Goal: Information Seeking & Learning: Learn about a topic

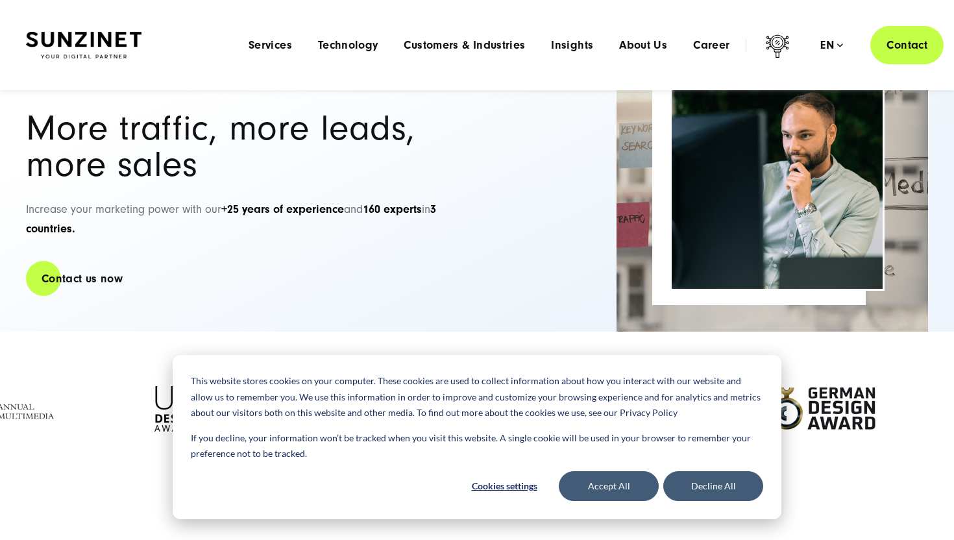
scroll to position [58, 0]
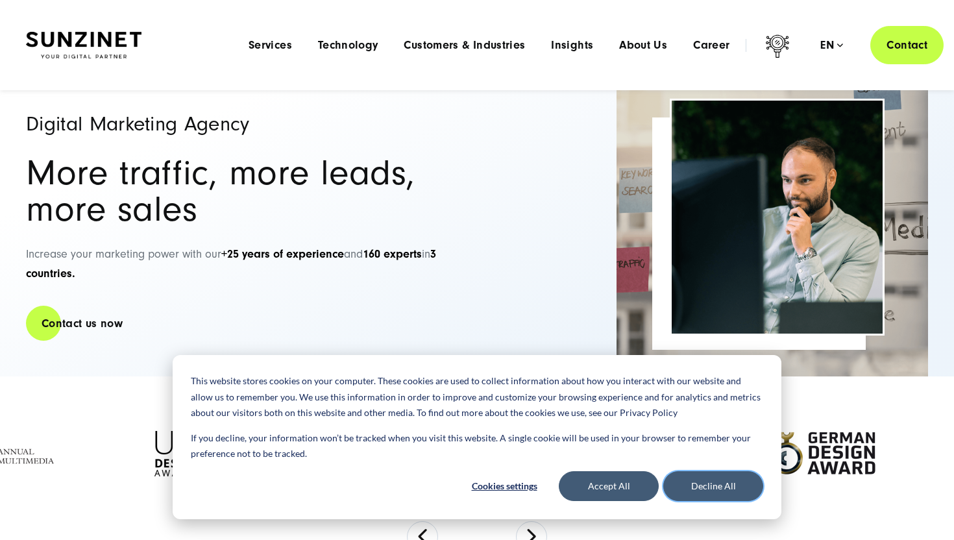
click at [716, 487] on button "Decline All" at bounding box center [713, 486] width 100 height 30
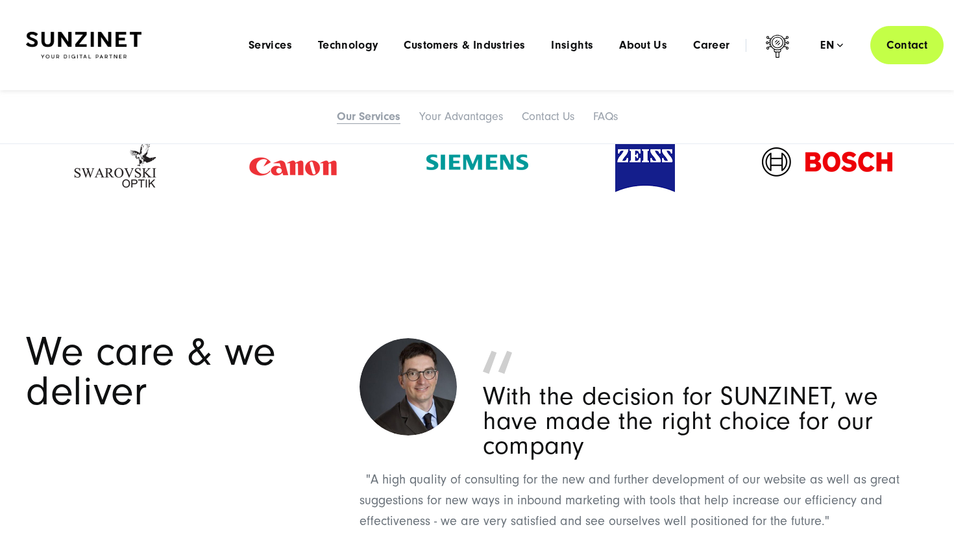
scroll to position [1700, 0]
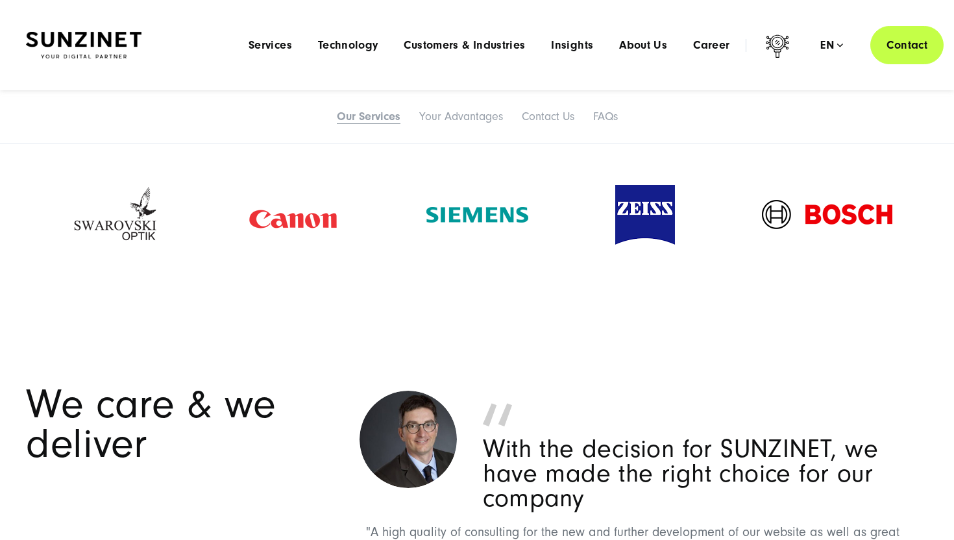
drag, startPoint x: 464, startPoint y: 217, endPoint x: 365, endPoint y: 217, distance: 99.2
click at [426, 217] on img at bounding box center [477, 215] width 102 height 16
drag, startPoint x: 843, startPoint y: 218, endPoint x: 167, endPoint y: 182, distance: 676.3
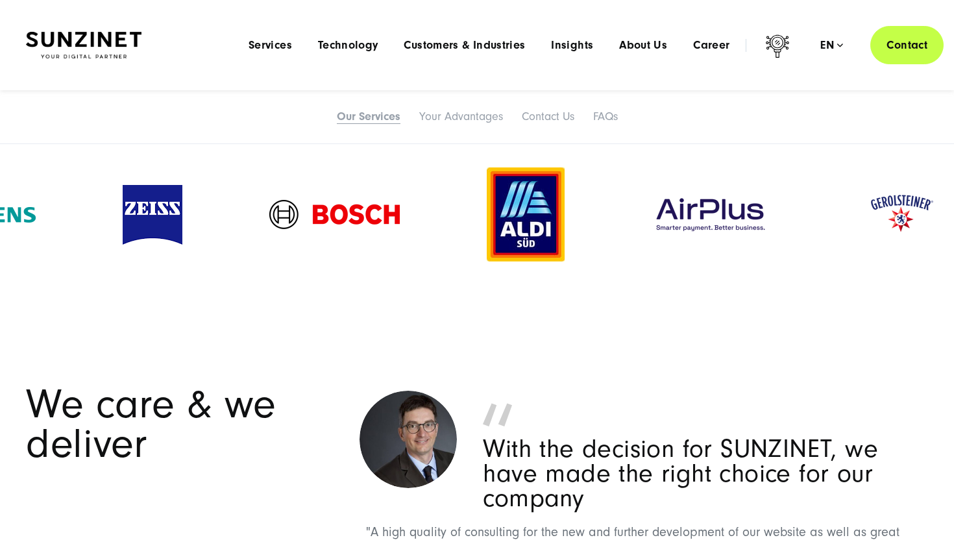
drag, startPoint x: 775, startPoint y: 215, endPoint x: 429, endPoint y: 211, distance: 345.1
click at [443, 211] on div at bounding box center [525, 214] width 165 height 120
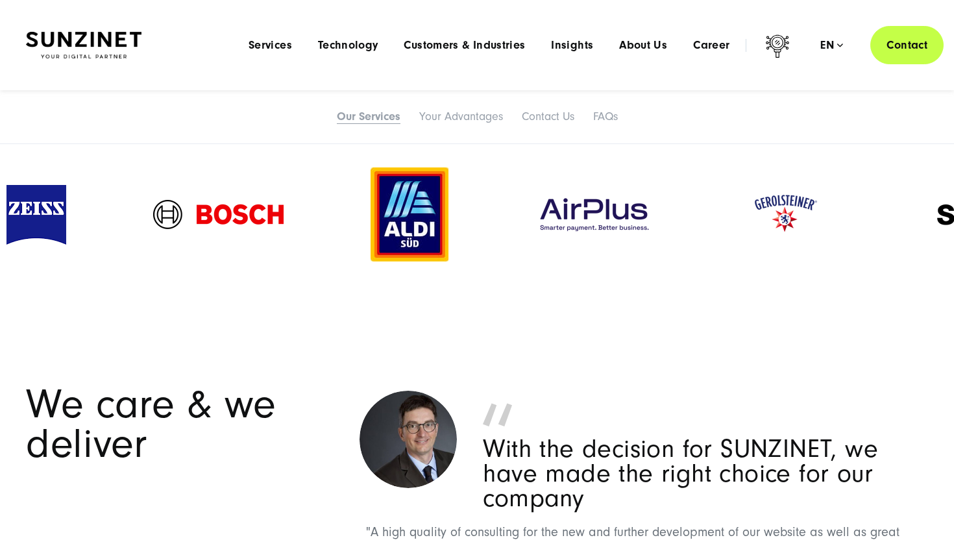
drag, startPoint x: 861, startPoint y: 237, endPoint x: 488, endPoint y: 212, distance: 373.9
click at [501, 213] on div at bounding box center [594, 214] width 204 height 65
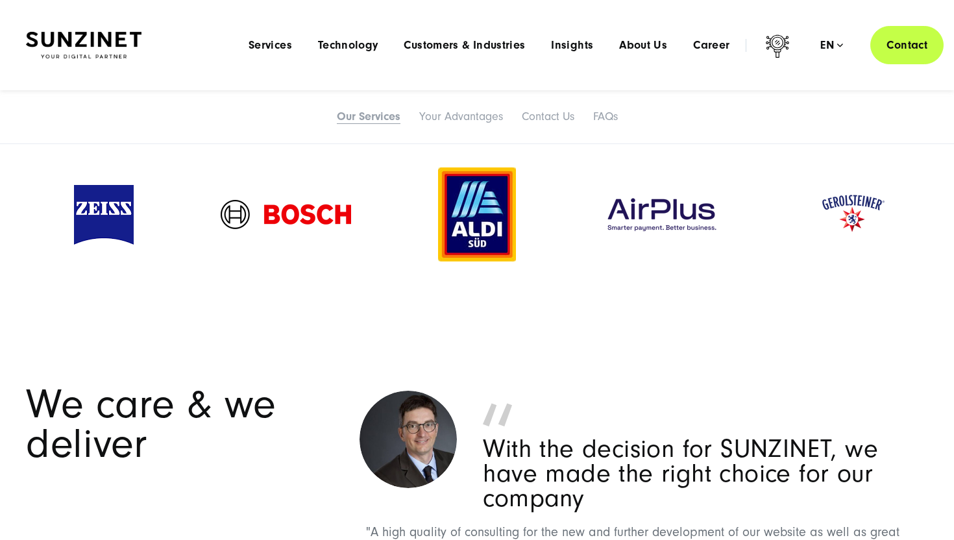
drag, startPoint x: 859, startPoint y: 215, endPoint x: 419, endPoint y: 211, distance: 439.8
click at [806, 211] on img at bounding box center [851, 215] width 91 height 58
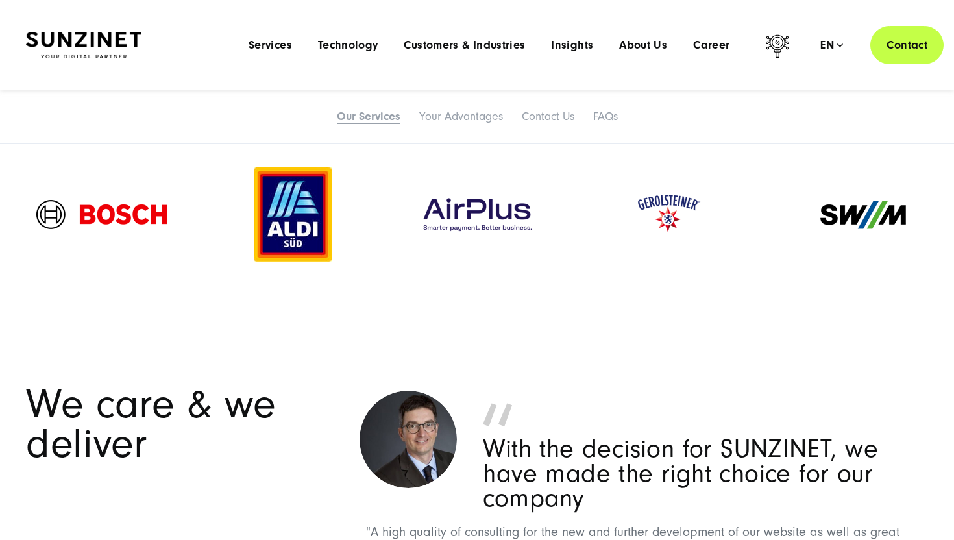
drag, startPoint x: 666, startPoint y: 246, endPoint x: 591, endPoint y: 298, distance: 91.8
click at [664, 247] on div at bounding box center [668, 215] width 178 height 84
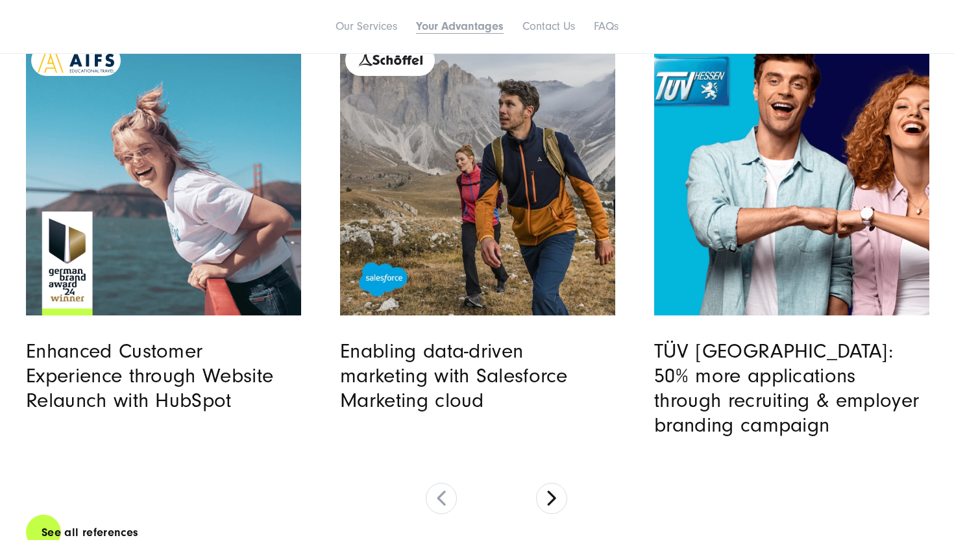
scroll to position [3376, 0]
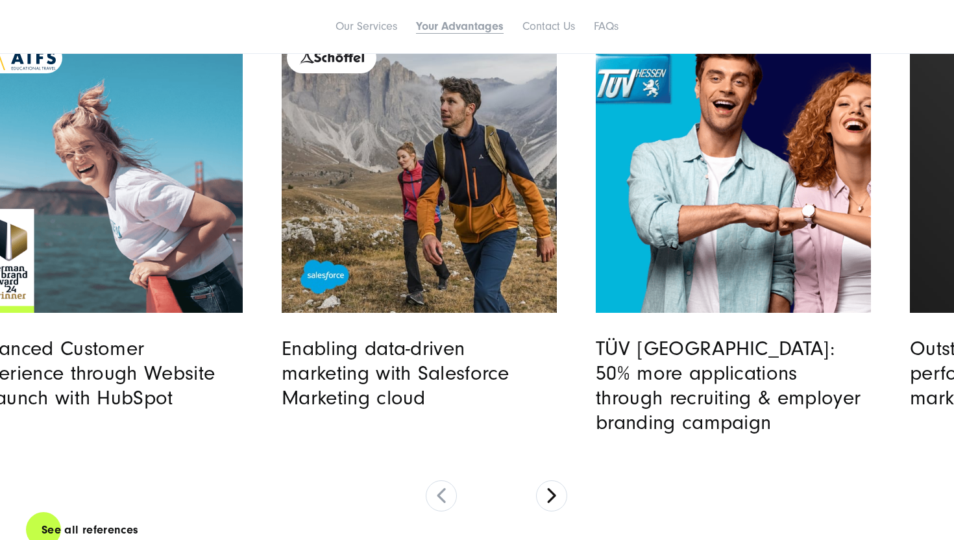
drag, startPoint x: 610, startPoint y: 187, endPoint x: 492, endPoint y: 191, distance: 117.5
click at [497, 191] on div "Enabling data-driven marketing with Salesforce Marketing cloud" at bounding box center [439, 224] width 314 height 372
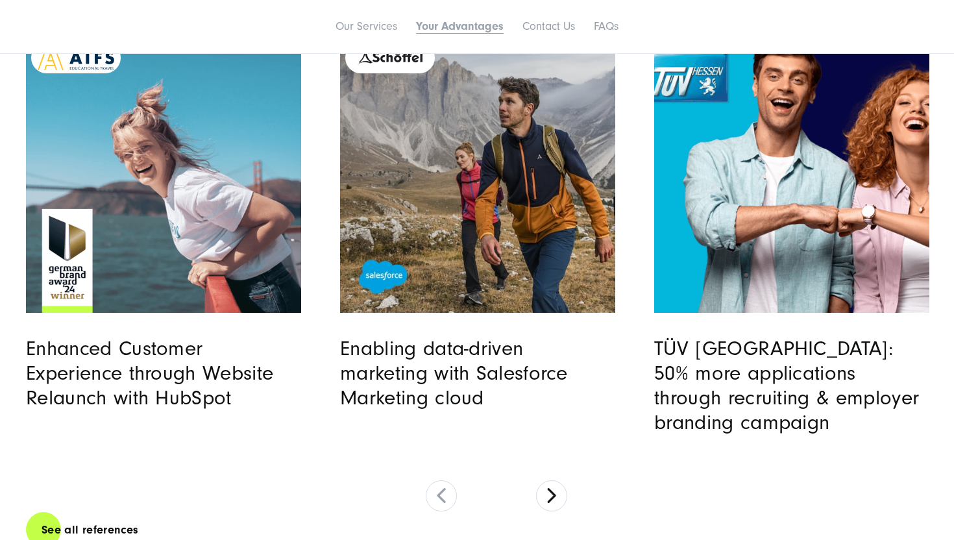
drag, startPoint x: 791, startPoint y: 180, endPoint x: 481, endPoint y: 180, distance: 309.4
click at [651, 180] on img "Read full post: TÜV Hessen | Employer Branding | SUNZINET" at bounding box center [791, 175] width 280 height 280
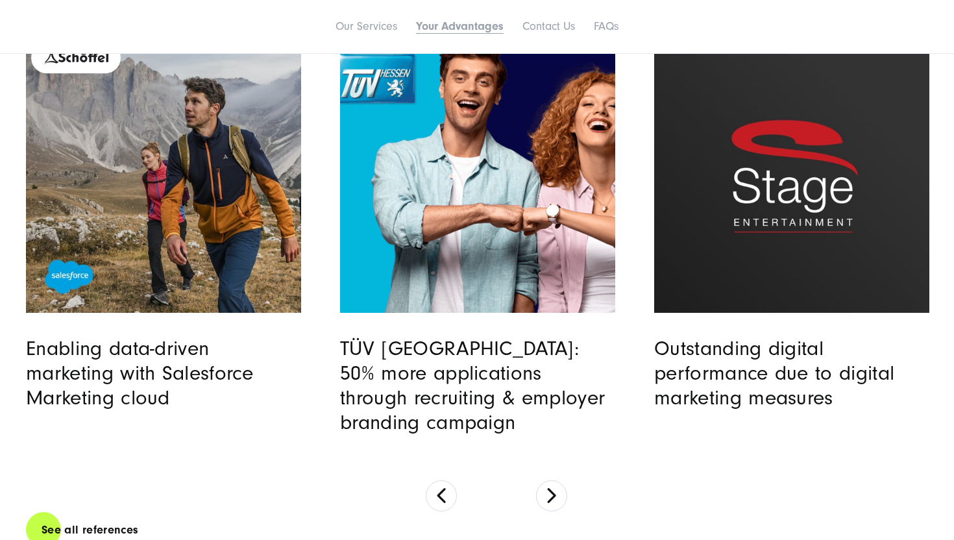
drag, startPoint x: 821, startPoint y: 164, endPoint x: 581, endPoint y: 162, distance: 240.7
click at [651, 162] on img "Read full post: Stage Entertainment" at bounding box center [791, 175] width 280 height 280
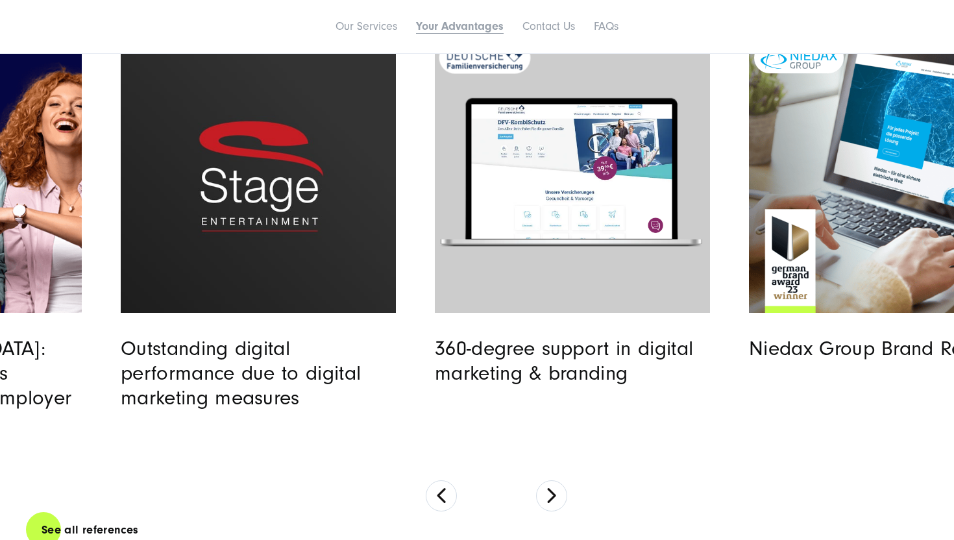
click at [668, 150] on link "Read full post: DFV | Digital Transformation | SUNZINET" at bounding box center [572, 175] width 275 height 275
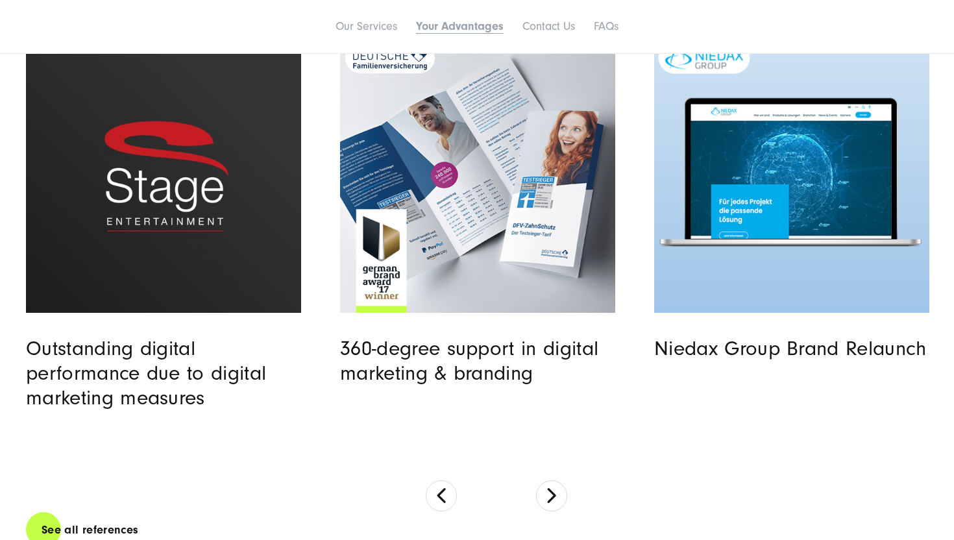
click at [662, 171] on image "Read full post: Niedax Group | Brand Relaunch" at bounding box center [790, 172] width 273 height 171
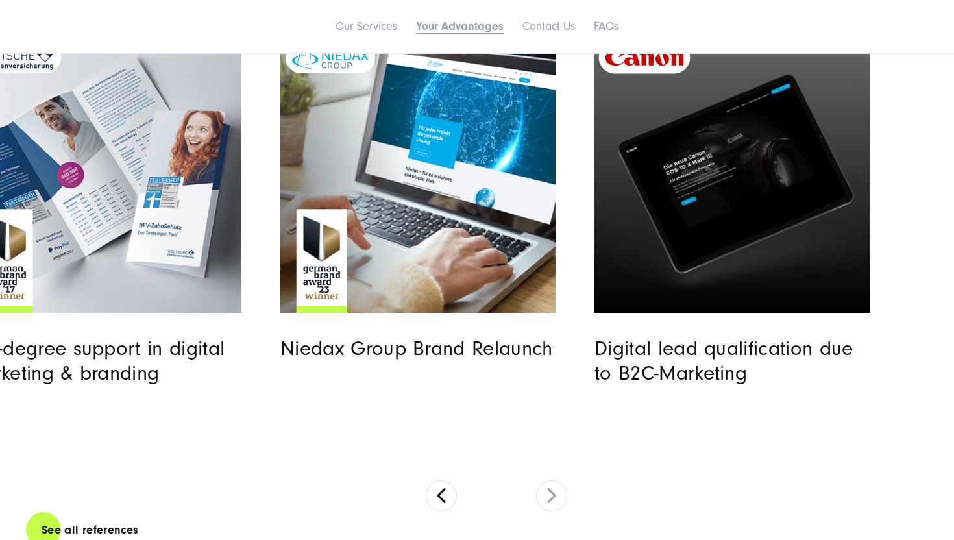
drag, startPoint x: 871, startPoint y: 173, endPoint x: 708, endPoint y: 171, distance: 162.8
click at [708, 171] on img "Read full post: Canon | B2C Marketing | SUNZINET" at bounding box center [732, 175] width 280 height 280
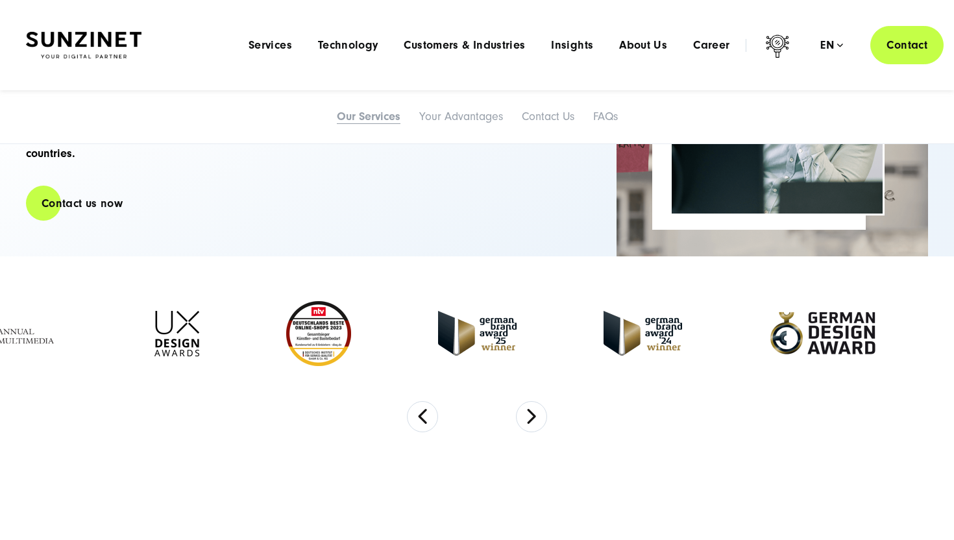
scroll to position [0, 0]
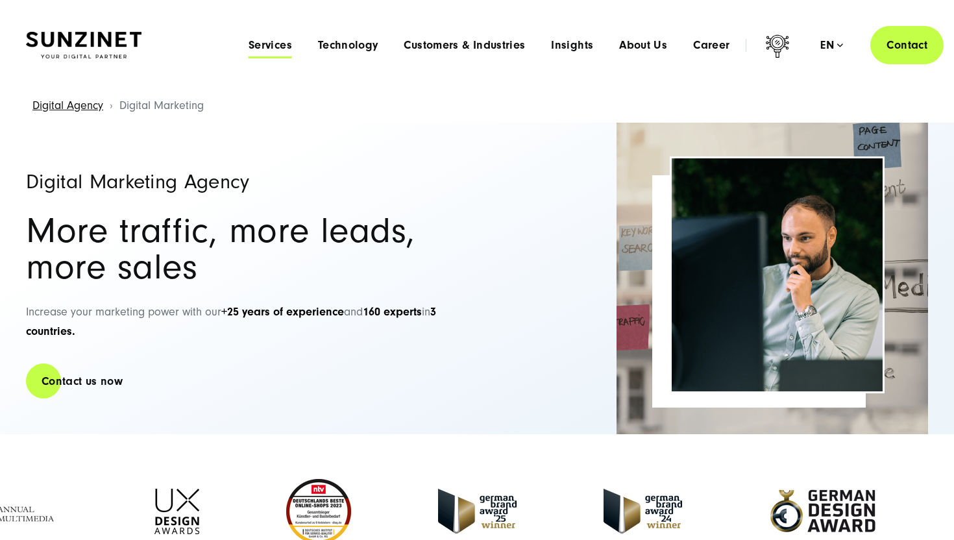
click at [265, 47] on span "Services" at bounding box center [269, 45] width 43 height 13
